Goal: Task Accomplishment & Management: Manage account settings

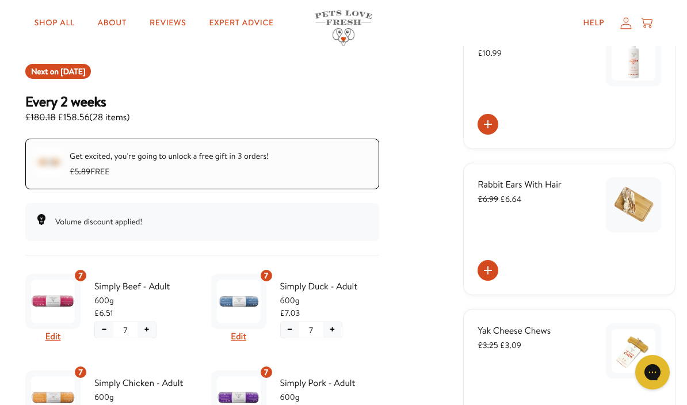
scroll to position [183, 0]
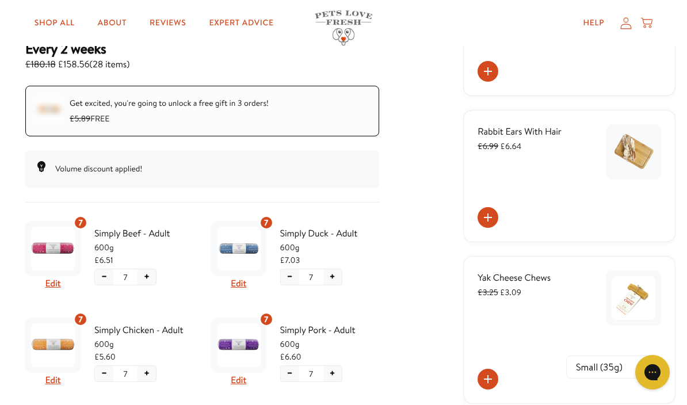
click at [54, 268] on img "Subscription product: Simply Beef - Adult" at bounding box center [53, 249] width 44 height 44
click at [58, 279] on button "Edit" at bounding box center [53, 283] width 16 height 15
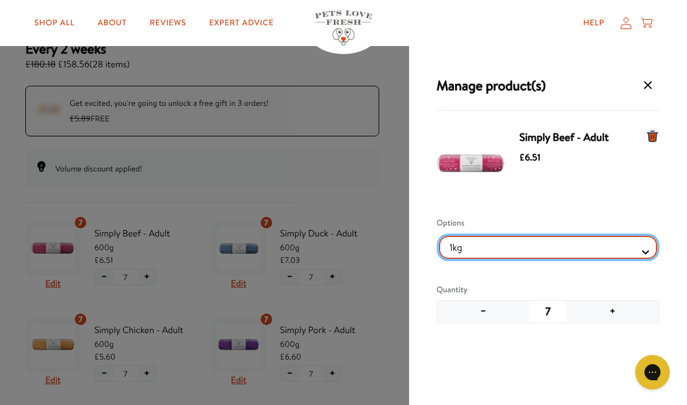
click at [643, 251] on Selector "1kg 600g" at bounding box center [548, 247] width 219 height 23
select Selector "cb435345-6c7e-454a-a7d3-012872fc3295"
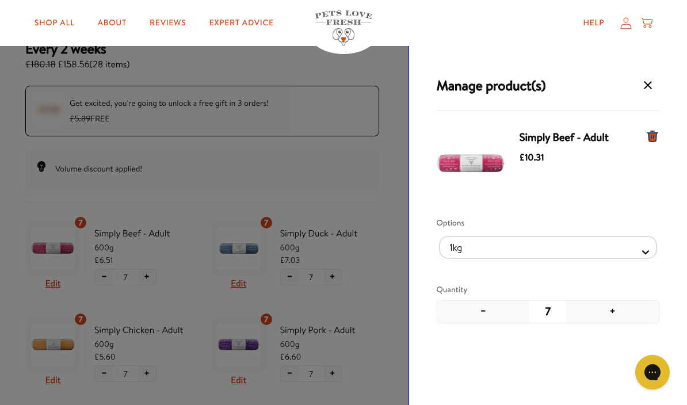
click at [483, 314] on button "−" at bounding box center [483, 312] width 93 height 22
click at [485, 315] on button "−" at bounding box center [483, 312] width 93 height 22
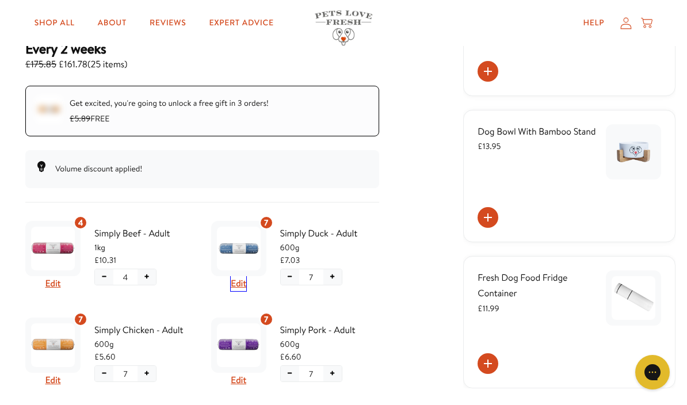
click at [242, 280] on button "Edit" at bounding box center [239, 283] width 16 height 15
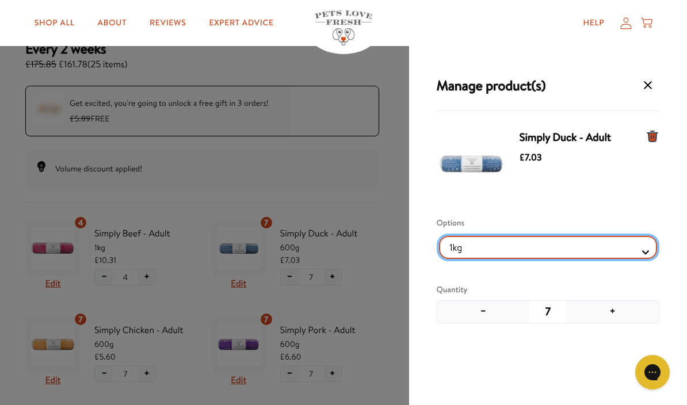
click at [646, 251] on Selector "1kg 600g" at bounding box center [548, 247] width 219 height 23
select Selector "e816319e-5652-42ae-aae9-d884432b4983"
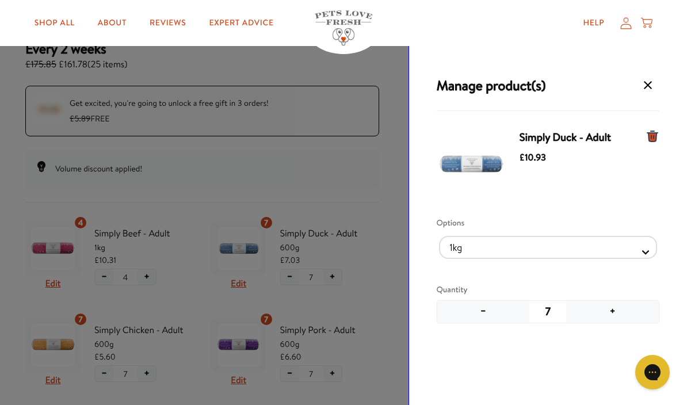
click at [487, 307] on button "−" at bounding box center [483, 312] width 93 height 22
click at [487, 306] on button "−" at bounding box center [483, 312] width 93 height 22
click at [489, 309] on button "−" at bounding box center [483, 312] width 93 height 22
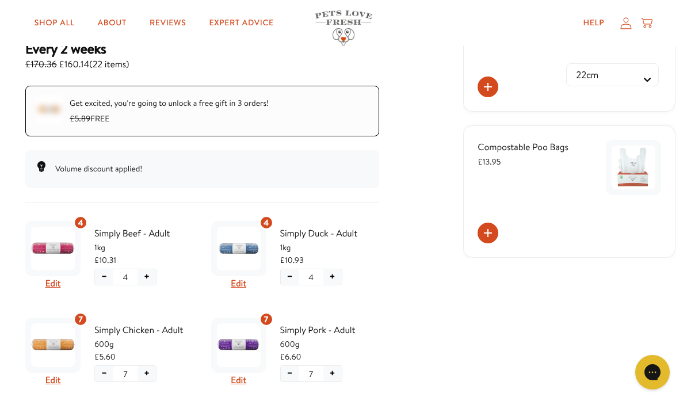
click at [51, 365] on img "Subscription product: Simply Chicken - Adult" at bounding box center [53, 345] width 44 height 44
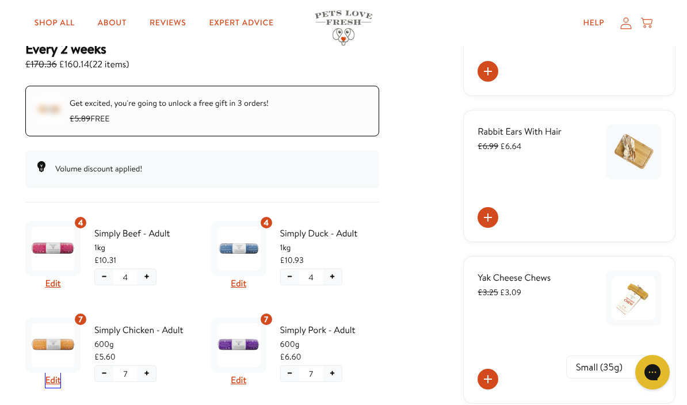
click at [49, 381] on button "Edit" at bounding box center [53, 380] width 16 height 15
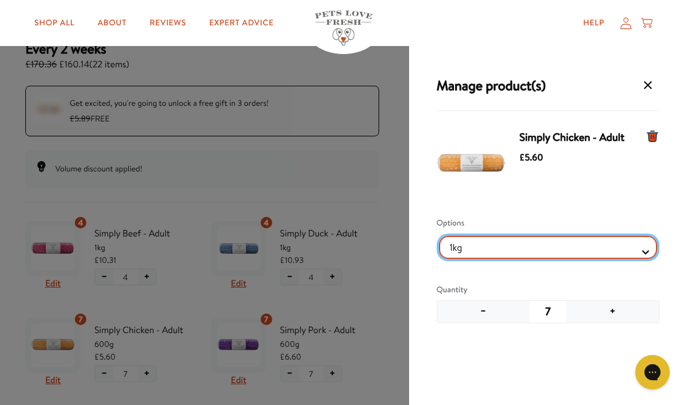
click at [642, 252] on Selector "1kg 600g" at bounding box center [548, 247] width 219 height 23
select Selector "3d2f8606-c7fc-44ec-bd67-352212e62111"
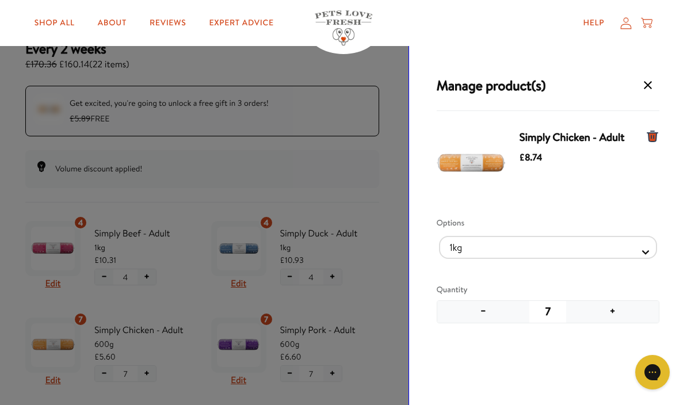
click at [489, 314] on button "−" at bounding box center [483, 312] width 93 height 22
click at [485, 311] on button "−" at bounding box center [483, 312] width 93 height 22
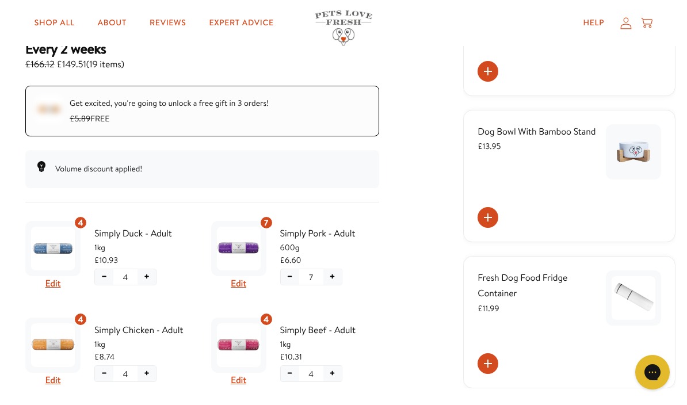
click at [239, 277] on button "Edit" at bounding box center [239, 283] width 16 height 15
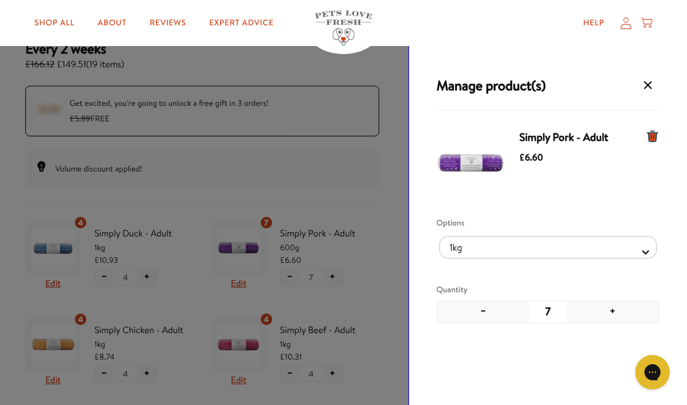
click at [482, 310] on button "−" at bounding box center [483, 312] width 93 height 22
click at [479, 308] on button "−" at bounding box center [483, 312] width 93 height 22
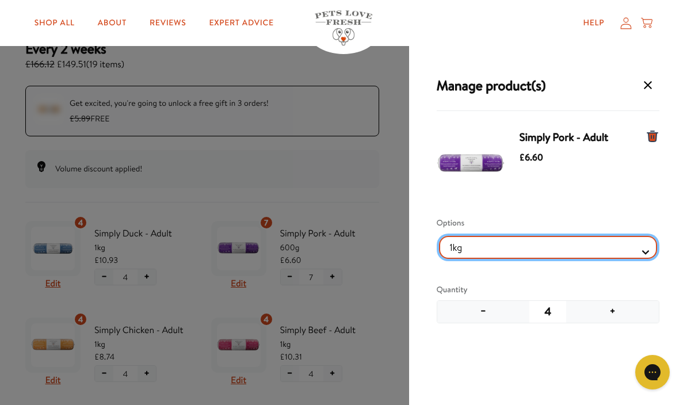
click at [648, 250] on Selector "1kg 600g" at bounding box center [548, 247] width 219 height 23
select Selector "81bdd7b1-35d3-42e2-b662-44da1b1b2962"
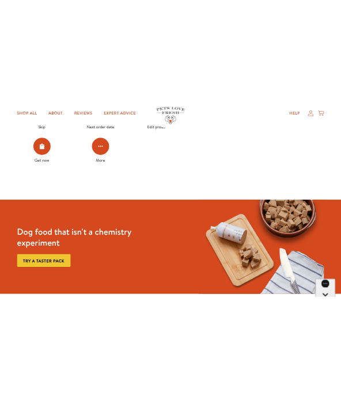
scroll to position [1268, 0]
